Goal: Task Accomplishment & Management: Manage account settings

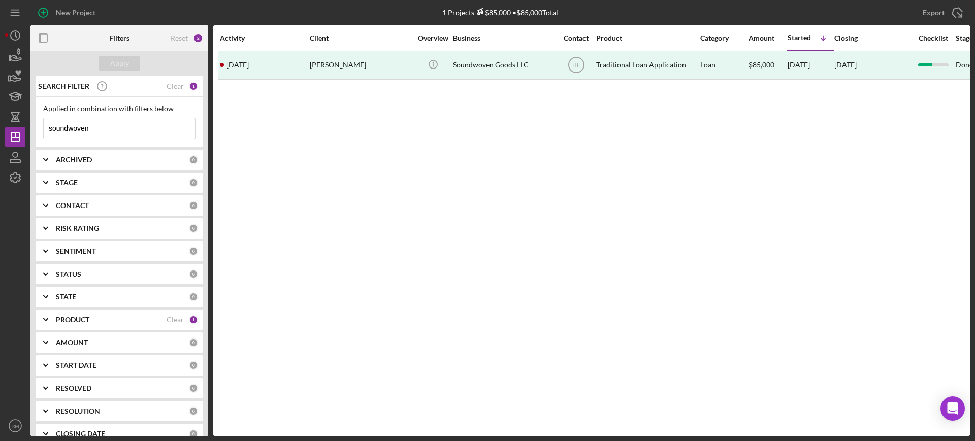
click at [91, 135] on input "soundwoven" at bounding box center [119, 128] width 151 height 20
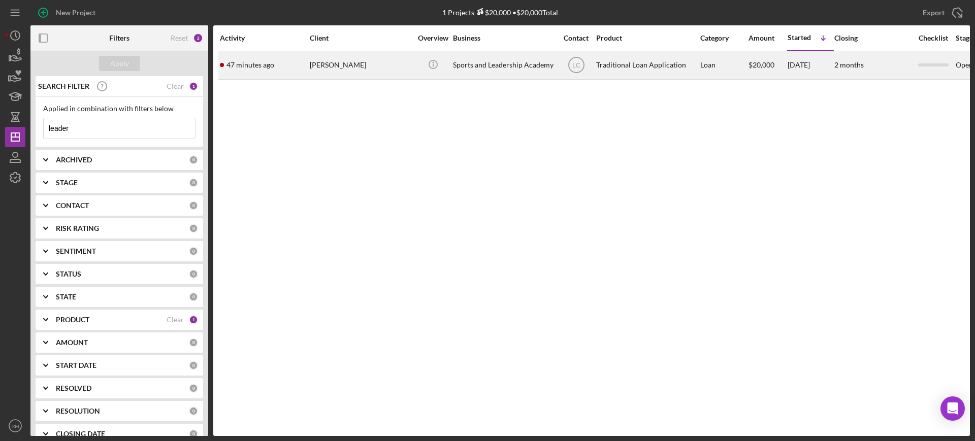
type input "leader"
click at [359, 64] on div "[PERSON_NAME]" at bounding box center [361, 65] width 102 height 27
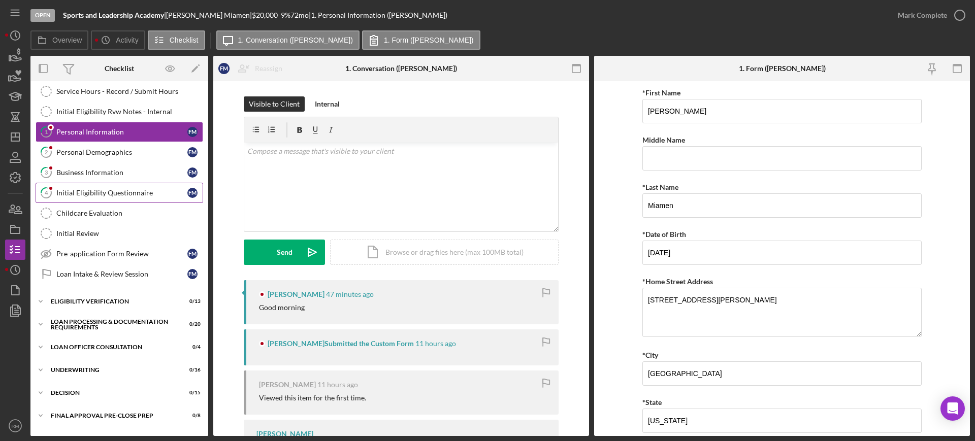
scroll to position [63, 0]
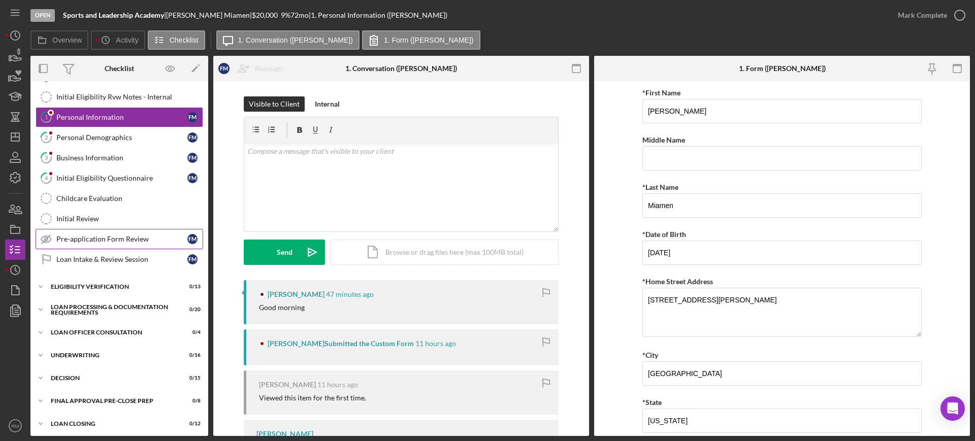
click at [137, 233] on link "Pre-application Form Review Pre-application Form Review F M" at bounding box center [120, 239] width 168 height 20
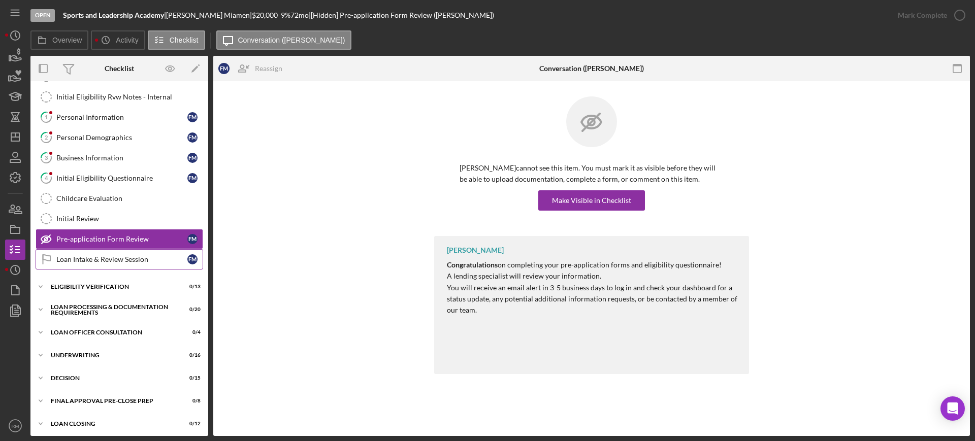
click at [128, 264] on link "Loan Intake & Review Session Loan Intake & Review Session F M" at bounding box center [120, 259] width 168 height 20
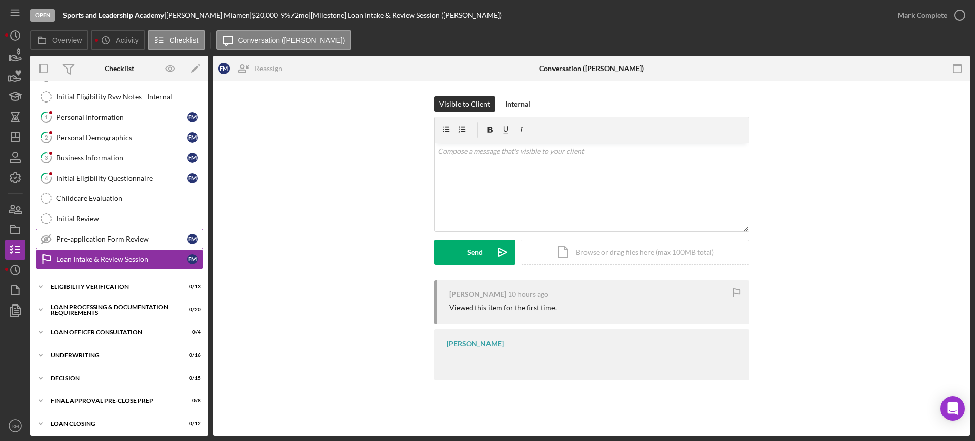
click at [148, 245] on link "Pre-application Form Review Pre-application Form Review F M" at bounding box center [120, 239] width 168 height 20
